Goal: Information Seeking & Learning: Find specific fact

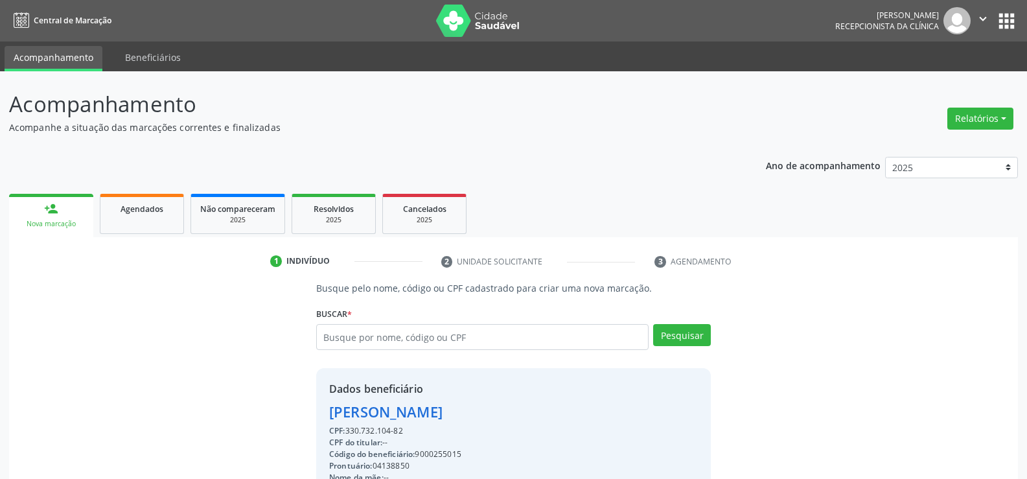
click at [347, 324] on input "text" at bounding box center [482, 337] width 333 height 26
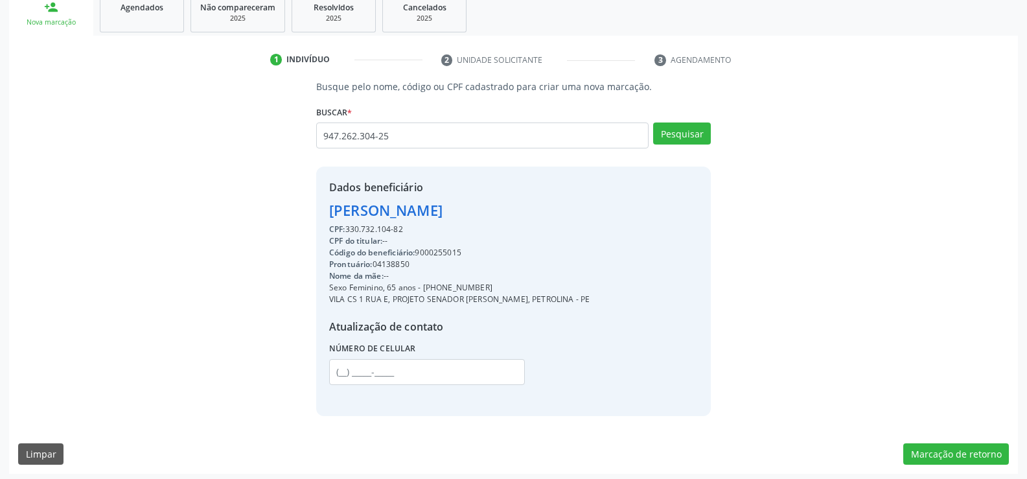
type input "947.262.304-25"
click at [722, 126] on div "Busque pelo nome, código ou CPF cadastrado para criar uma nova marcação. [GEOGR…" at bounding box center [513, 248] width 991 height 336
click at [702, 131] on button "Pesquisar" at bounding box center [682, 134] width 58 height 22
type input "947.262.304-25"
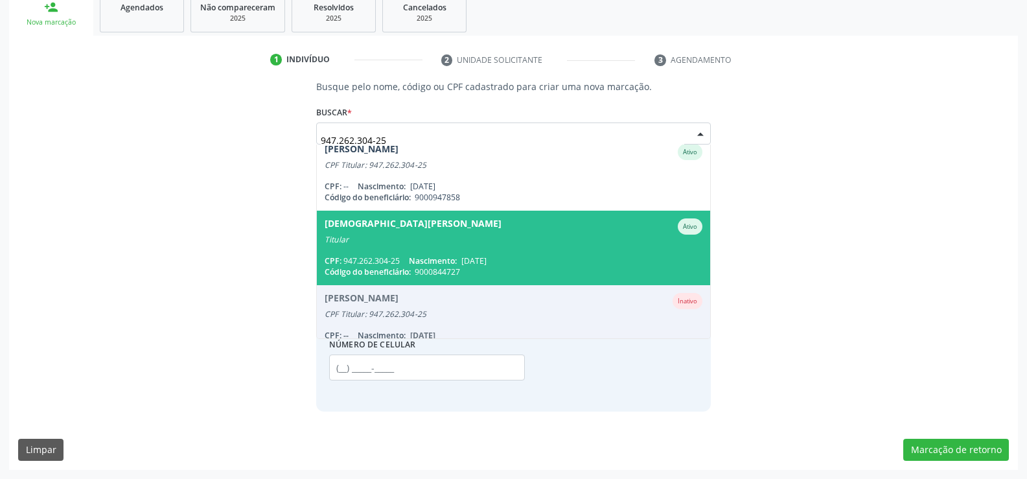
scroll to position [0, 0]
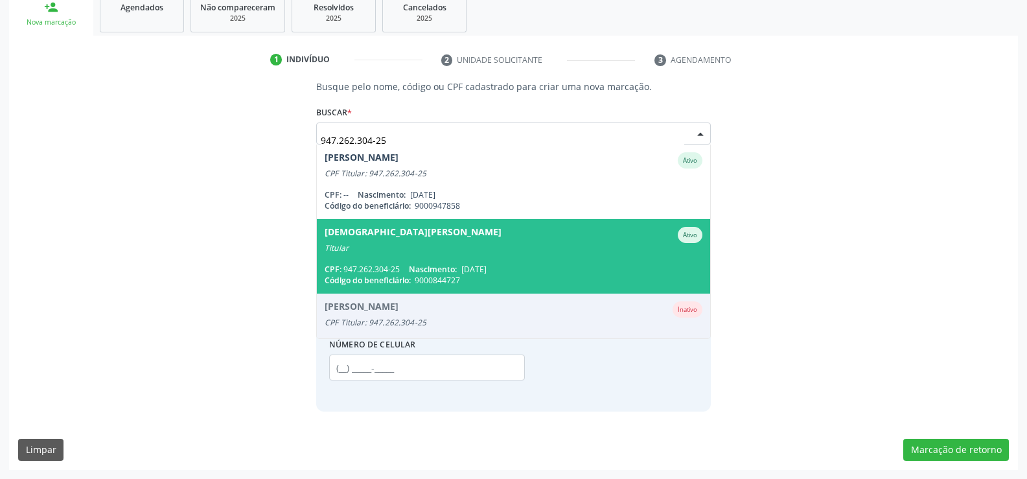
click at [480, 246] on div "Titular" at bounding box center [514, 248] width 378 height 10
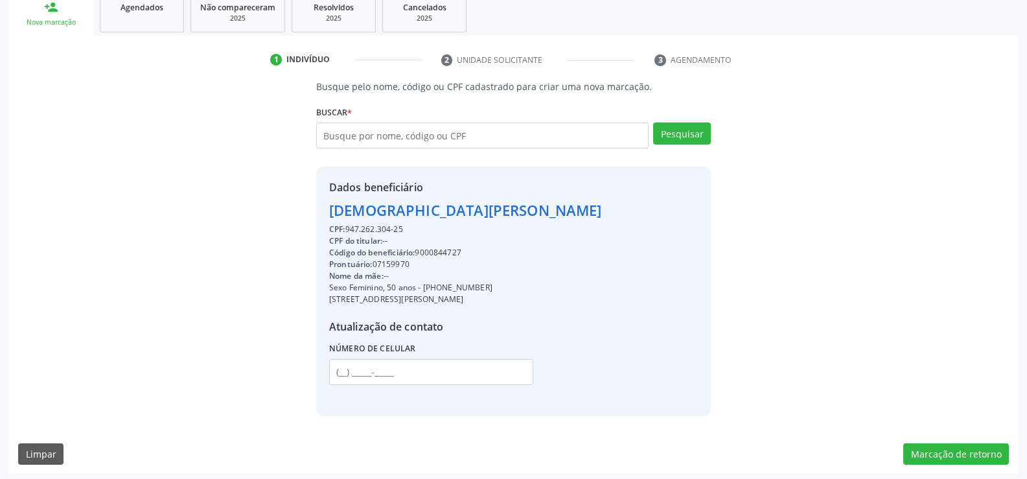
drag, startPoint x: 327, startPoint y: 210, endPoint x: 556, endPoint y: 201, distance: 229.0
click at [556, 201] on div "Dados beneficiário [PERSON_NAME] CPF: 947.262.304-25 CPF do titular: -- Código …" at bounding box center [513, 291] width 395 height 249
copy div "[DEMOGRAPHIC_DATA][PERSON_NAME]"
drag, startPoint x: 439, startPoint y: 286, endPoint x: 515, endPoint y: 285, distance: 75.8
click at [515, 285] on div "Sexo Feminino, 50 anos - [PHONE_NUMBER]" at bounding box center [465, 288] width 273 height 12
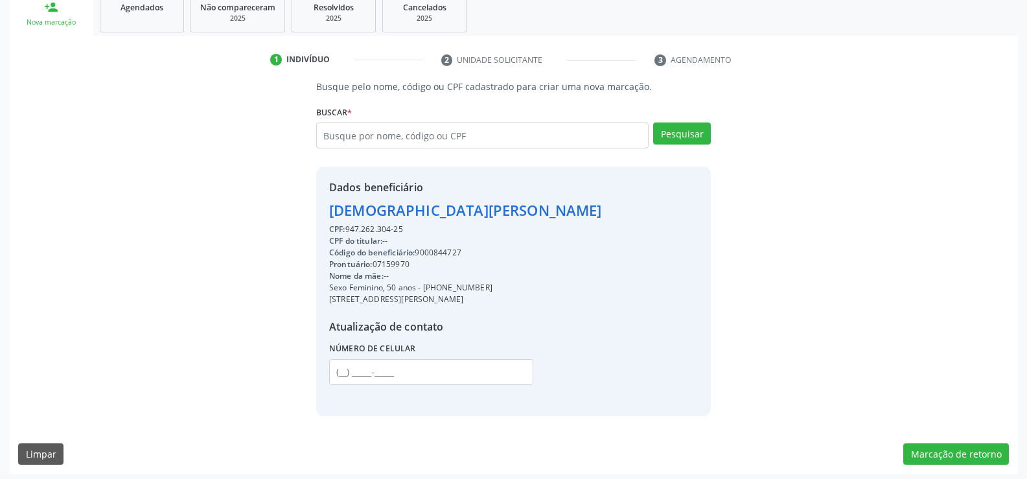
copy div "99915-9632"
click at [384, 145] on input "text" at bounding box center [482, 136] width 333 height 26
paste input "556.332.774-49"
type input "556.332.774-49"
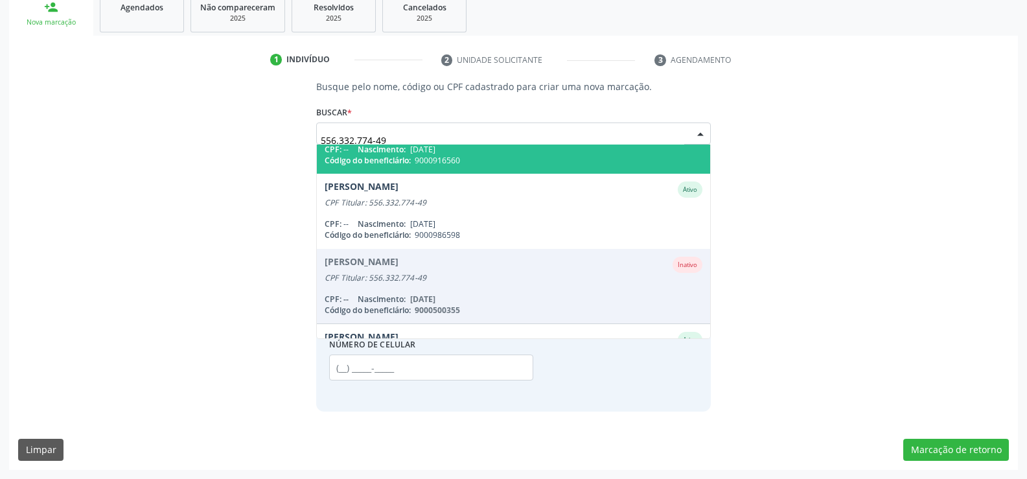
scroll to position [406, 0]
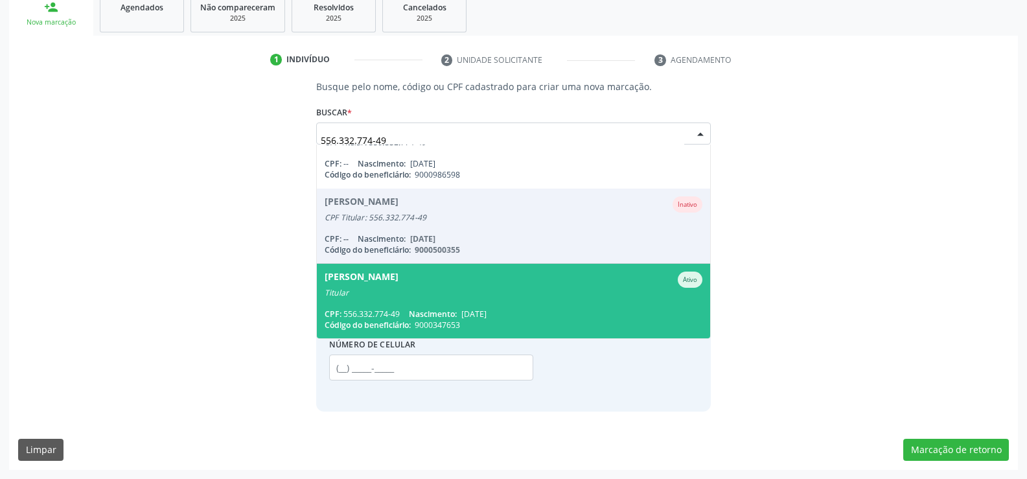
click at [388, 320] on span "Código do beneficiário:" at bounding box center [368, 325] width 86 height 11
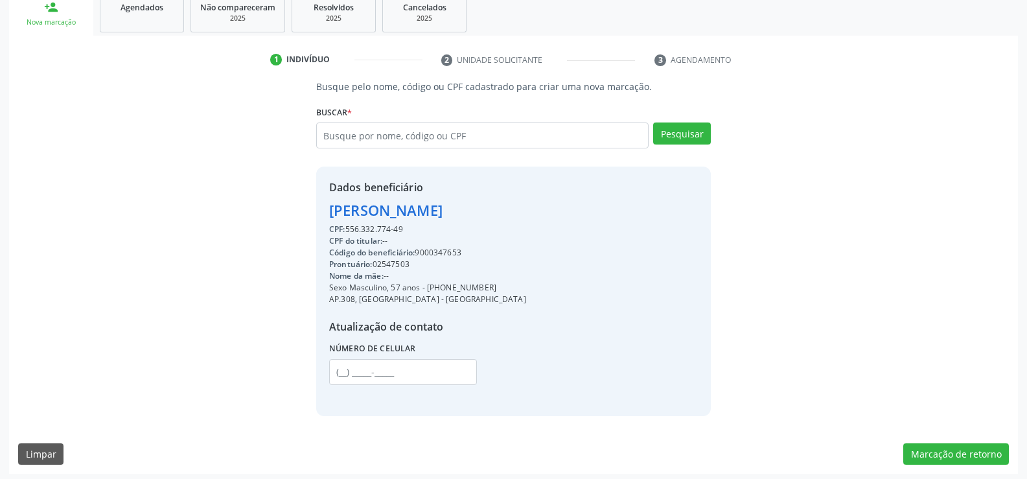
drag, startPoint x: 328, startPoint y: 207, endPoint x: 511, endPoint y: 215, distance: 182.9
click at [511, 215] on div "Dados beneficiário [PERSON_NAME] CPF: 556.332.774-49 CPF do titular: -- Código …" at bounding box center [513, 291] width 395 height 249
copy div "[PERSON_NAME]"
drag, startPoint x: 444, startPoint y: 285, endPoint x: 524, endPoint y: 285, distance: 79.7
click at [524, 285] on div "Dados beneficiário [PERSON_NAME] CPF: 556.332.774-49 CPF do titular: -- Código …" at bounding box center [513, 291] width 395 height 249
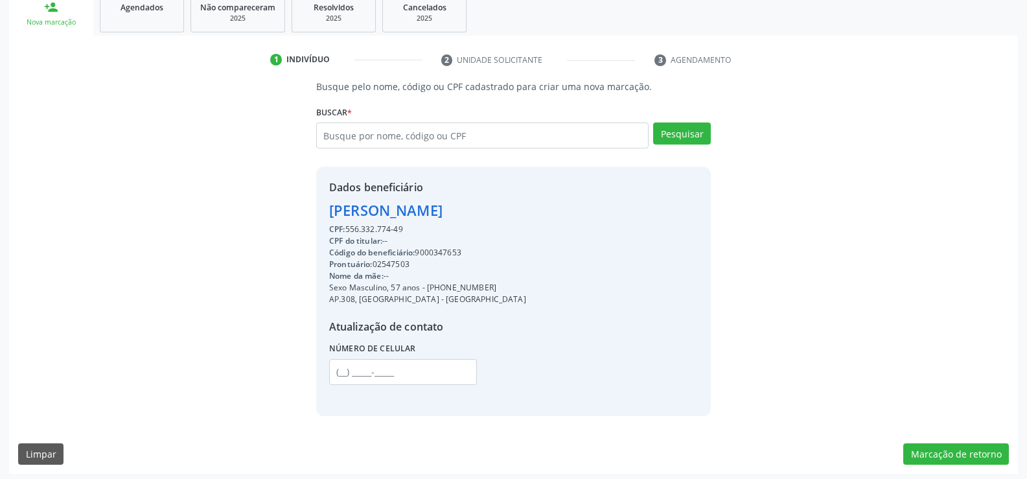
copy div "98815-8025"
click at [456, 128] on input "text" at bounding box center [482, 136] width 333 height 26
paste input "[PERSON_NAME] [PERSON_NAME]"
type input "[PERSON_NAME] [PERSON_NAME]"
click at [163, 246] on div "Busque pelo nome, código ou CPF cadastrado para criar uma nova marcação. [GEOGR…" at bounding box center [513, 248] width 991 height 336
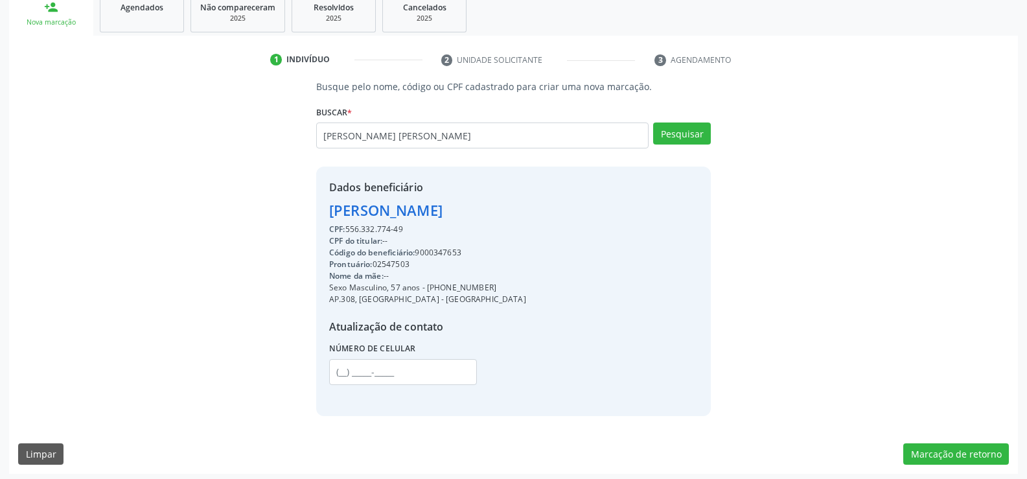
click at [220, 304] on div "Busque pelo nome, código ou CPF cadastrado para criar uma nova marcação. [GEOGR…" at bounding box center [513, 248] width 991 height 336
